Goal: Use online tool/utility

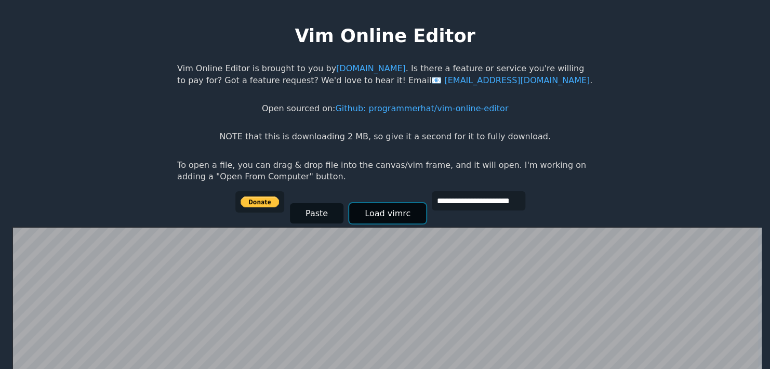
click at [396, 217] on button "Load vimrc" at bounding box center [387, 213] width 77 height 20
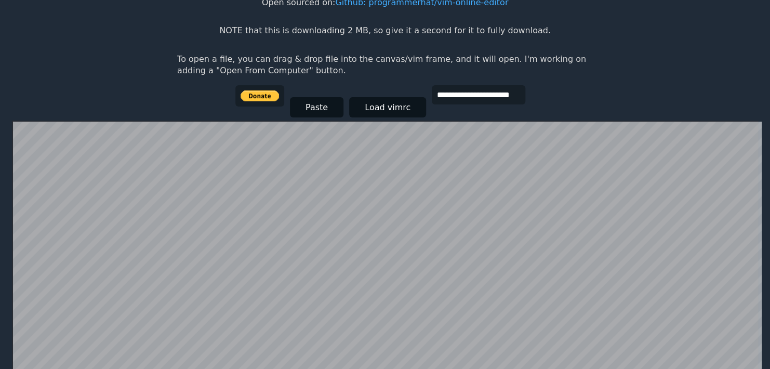
scroll to position [98, 0]
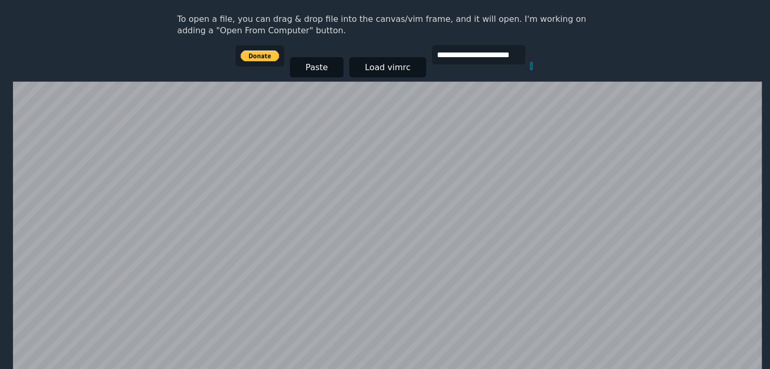
scroll to position [98, 0]
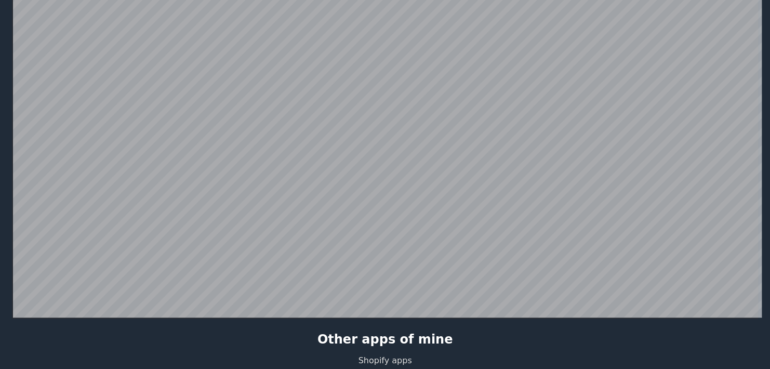
scroll to position [254, 0]
